Goal: Task Accomplishment & Management: Use online tool/utility

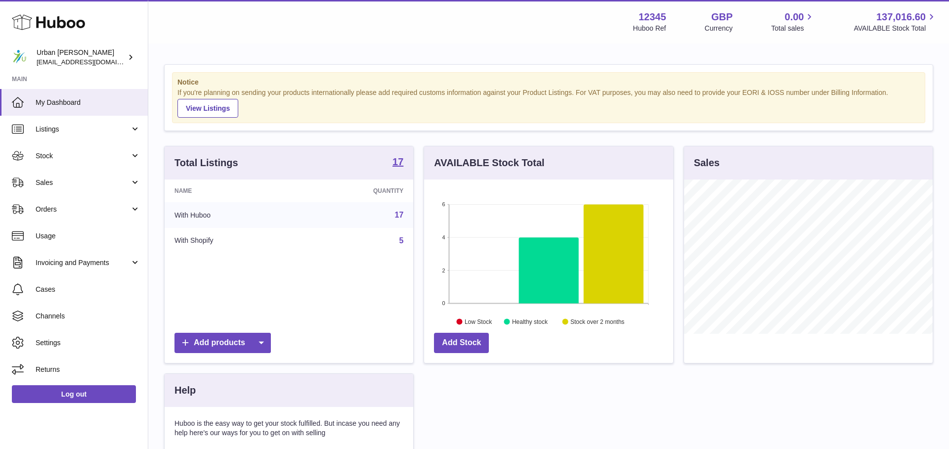
scroll to position [154, 249]
click at [100, 149] on link "Stock" at bounding box center [74, 155] width 148 height 27
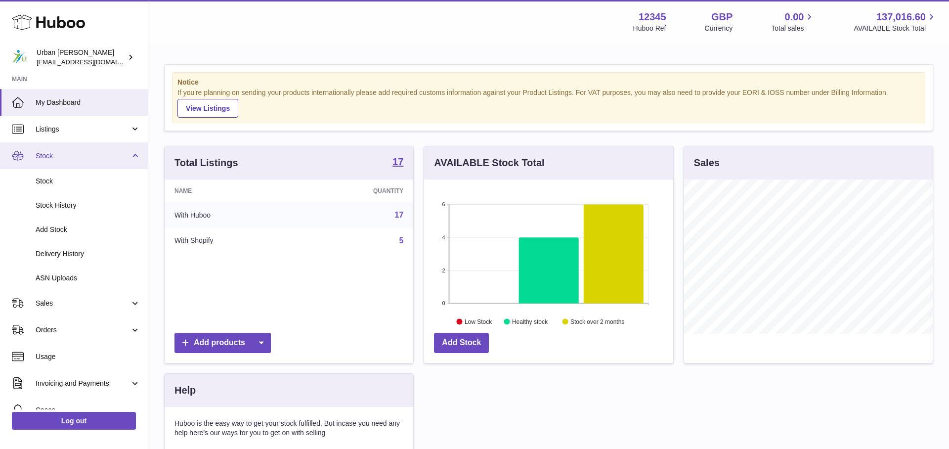
click at [101, 152] on span "Stock" at bounding box center [83, 155] width 94 height 9
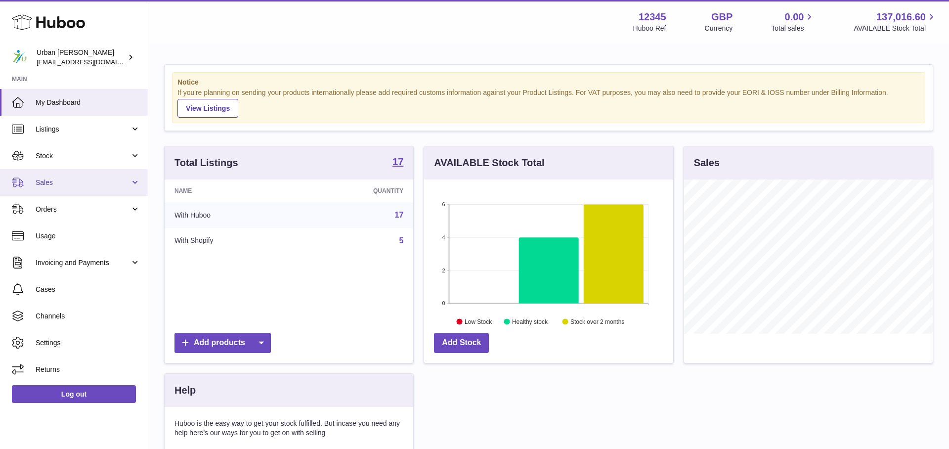
click at [74, 189] on link "Sales" at bounding box center [74, 182] width 148 height 27
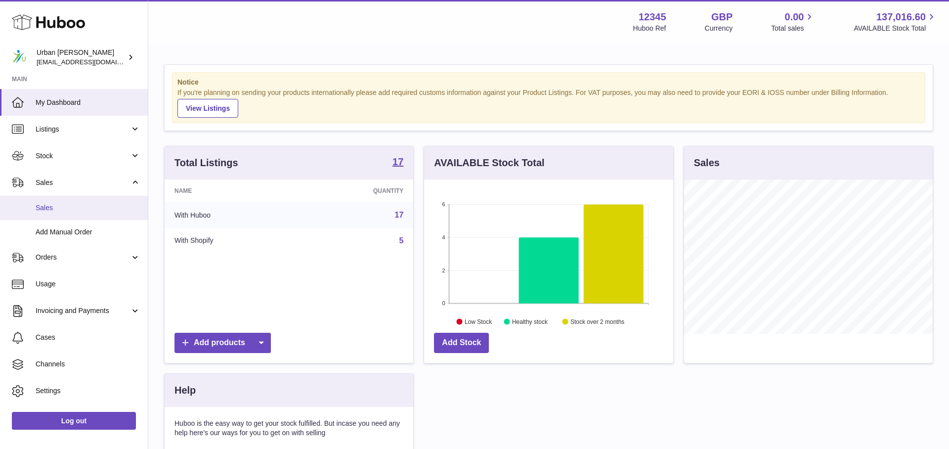
click at [83, 214] on link "Sales" at bounding box center [74, 208] width 148 height 24
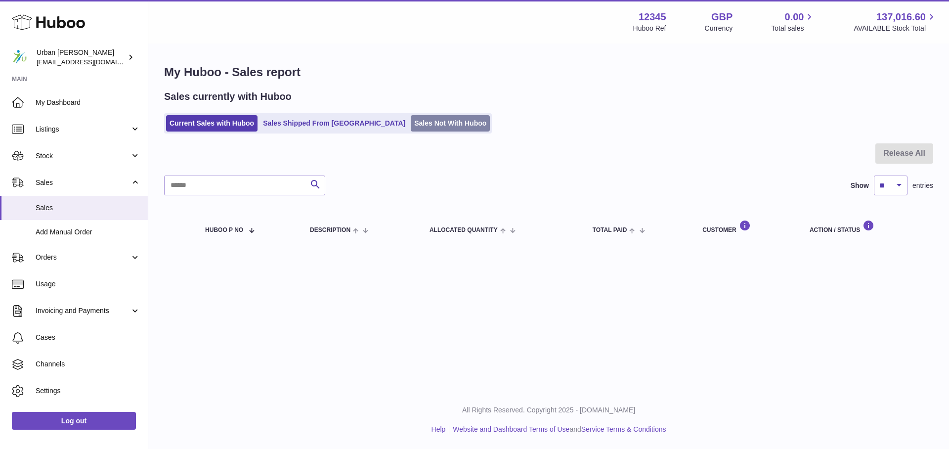
click at [418, 124] on link "Sales Not With Huboo" at bounding box center [450, 123] width 79 height 16
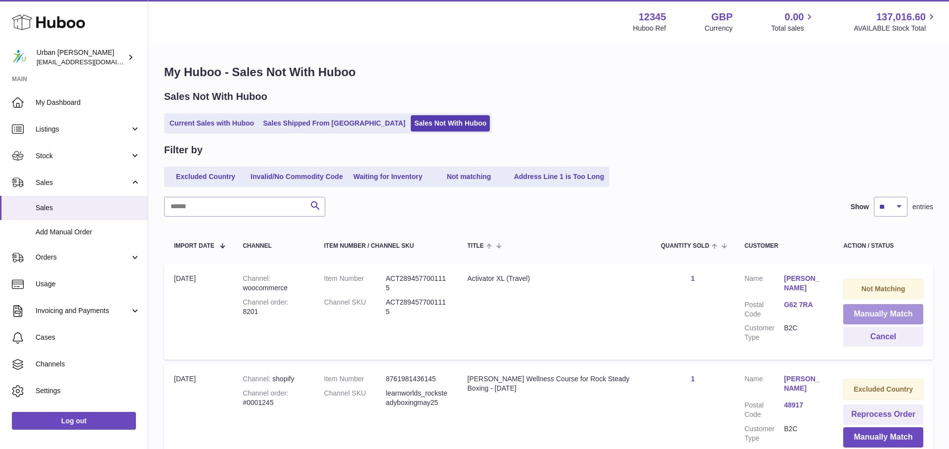
click at [880, 312] on button "Manually Match" at bounding box center [883, 314] width 80 height 20
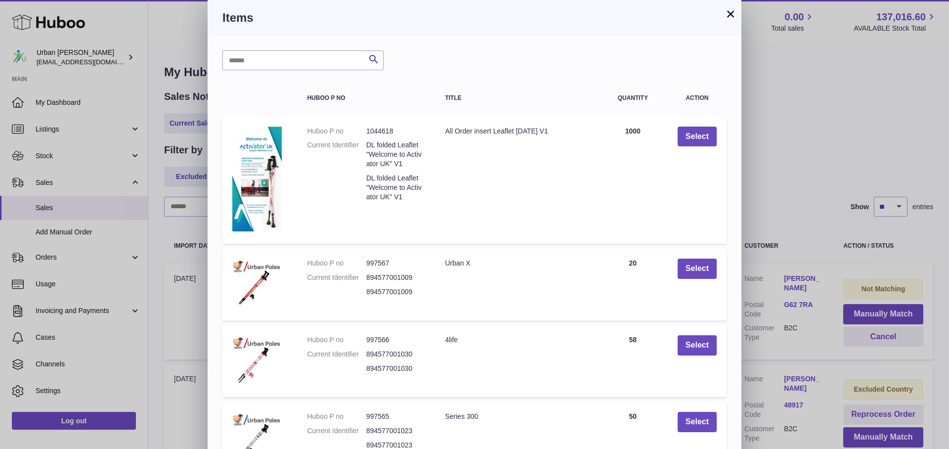
scroll to position [171, 0]
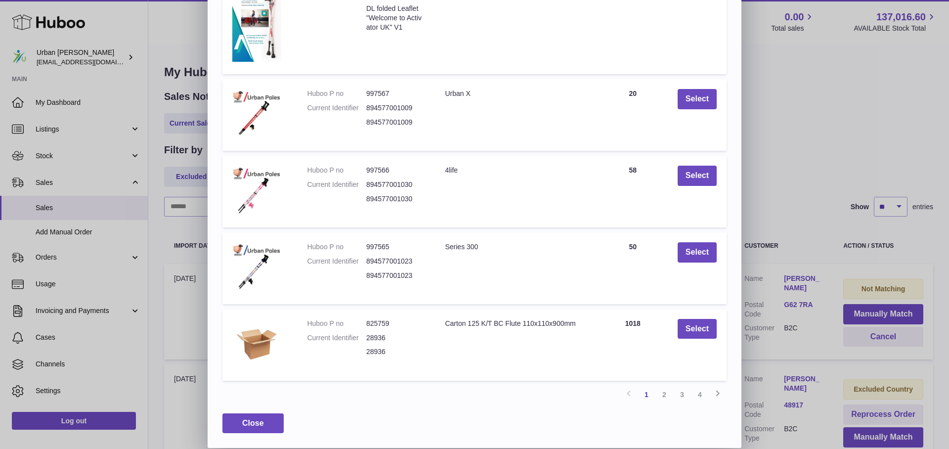
click at [680, 391] on link "3" at bounding box center [682, 395] width 18 height 18
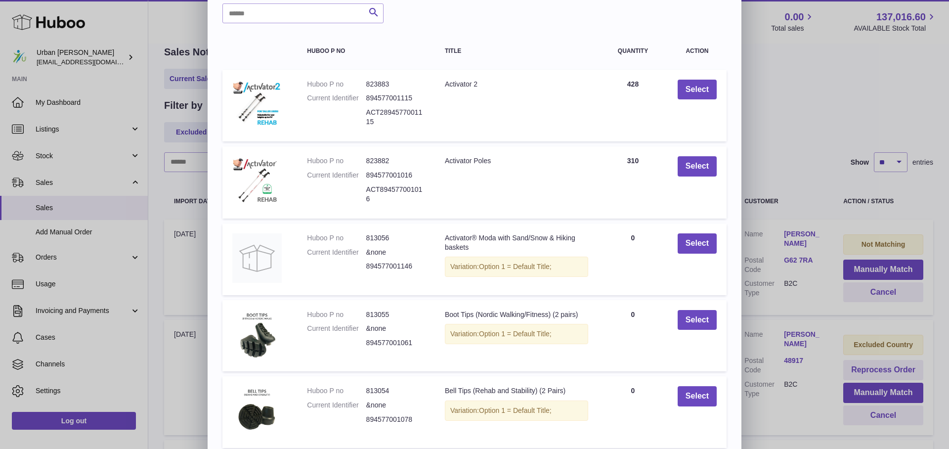
scroll to position [20, 0]
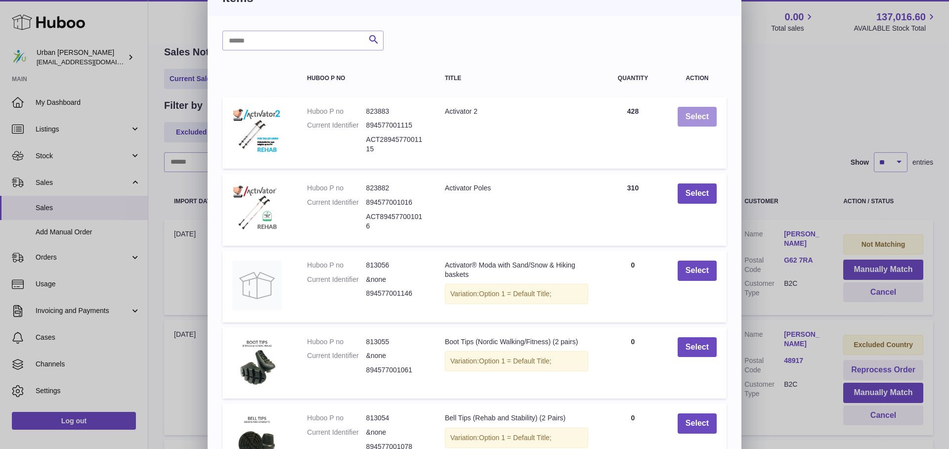
click at [705, 119] on button "Select" at bounding box center [697, 117] width 39 height 20
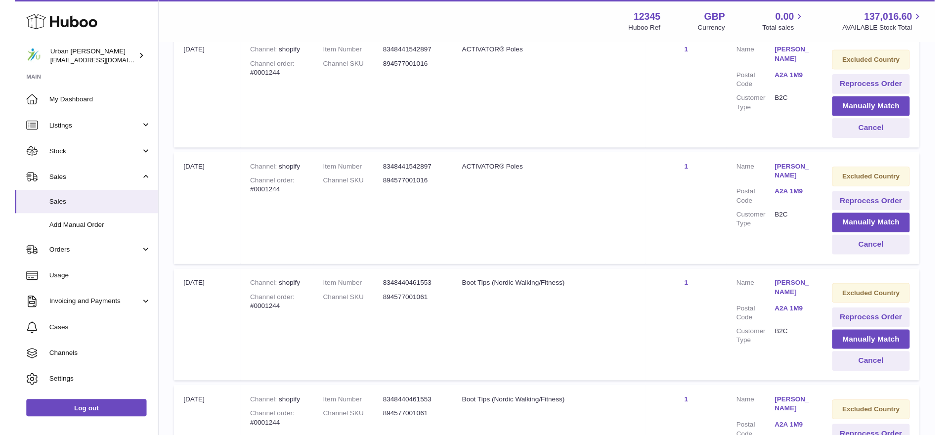
scroll to position [0, 0]
